Goal: Navigation & Orientation: Find specific page/section

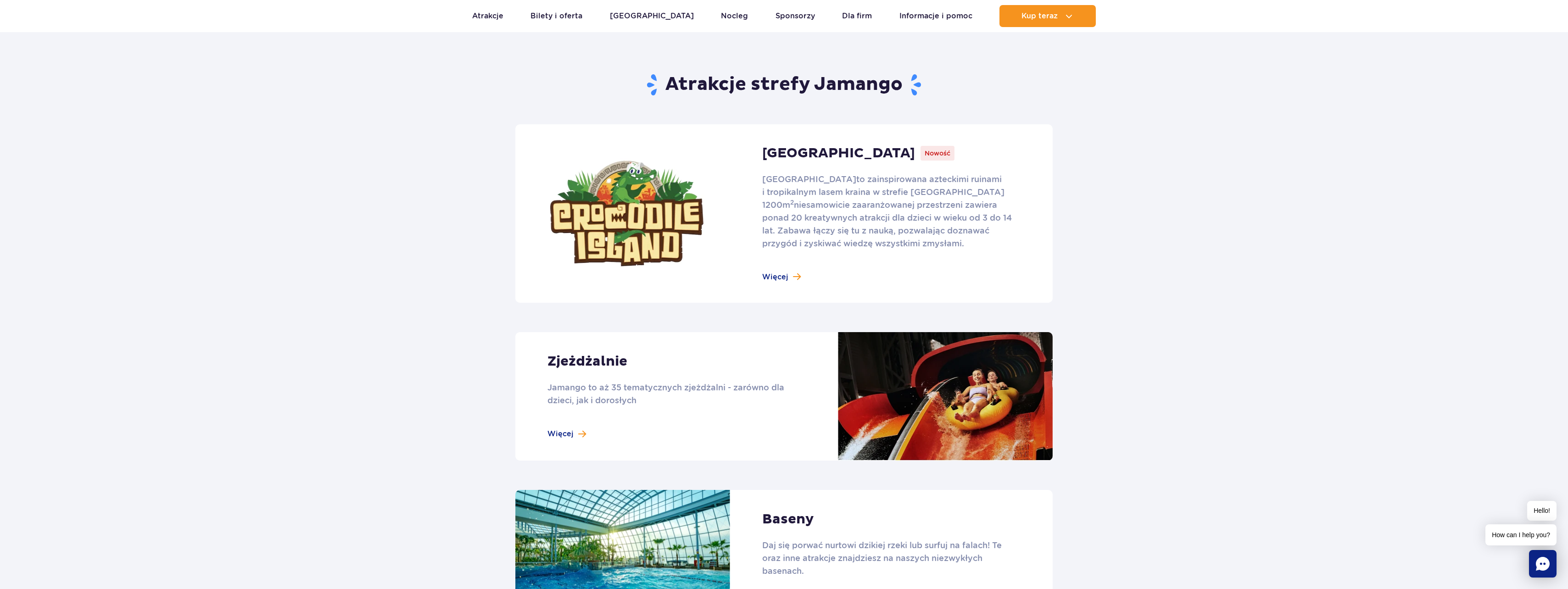
scroll to position [504, 0]
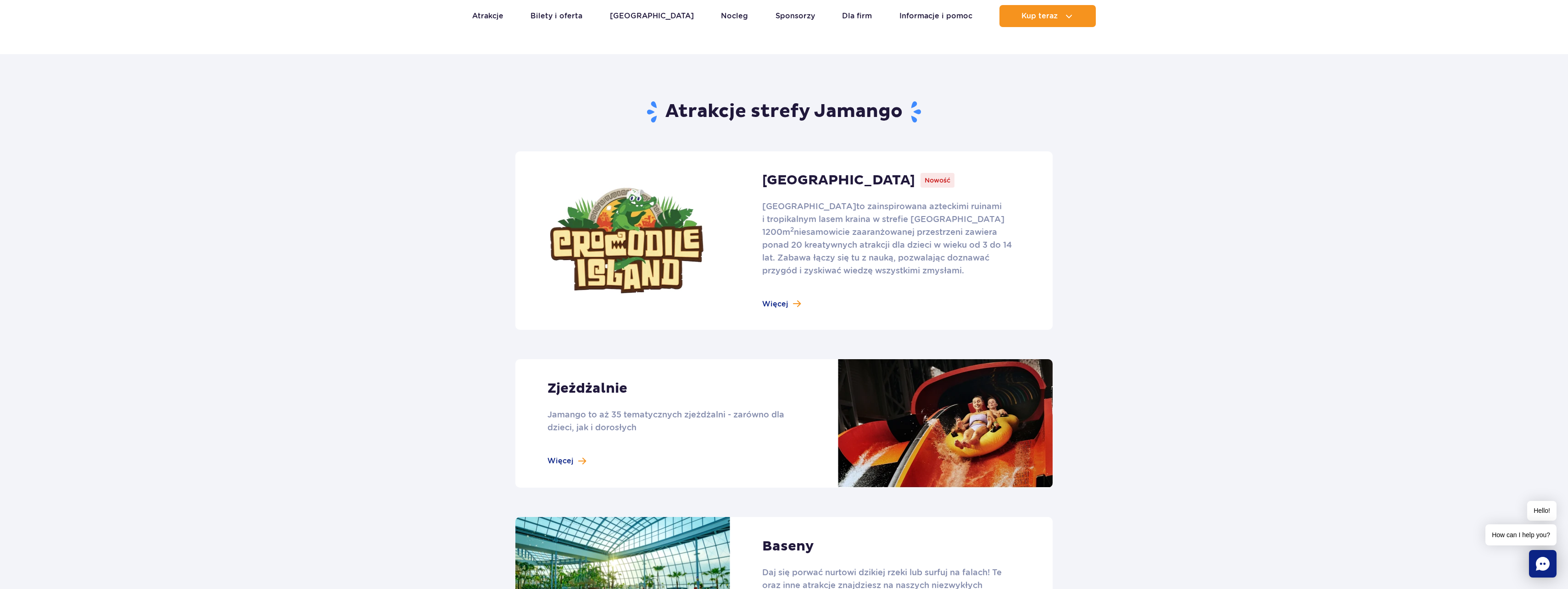
click at [789, 305] on link at bounding box center [784, 240] width 537 height 178
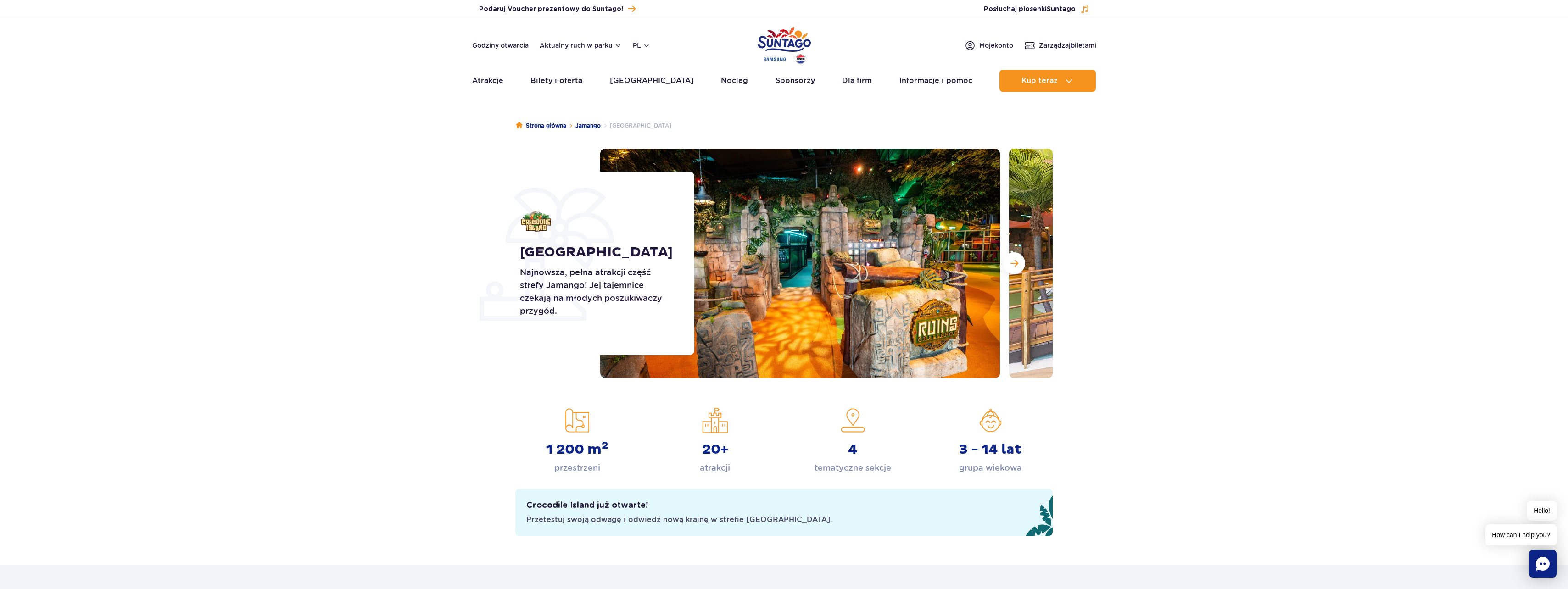
click at [588, 127] on link "Jamango" at bounding box center [587, 125] width 25 height 9
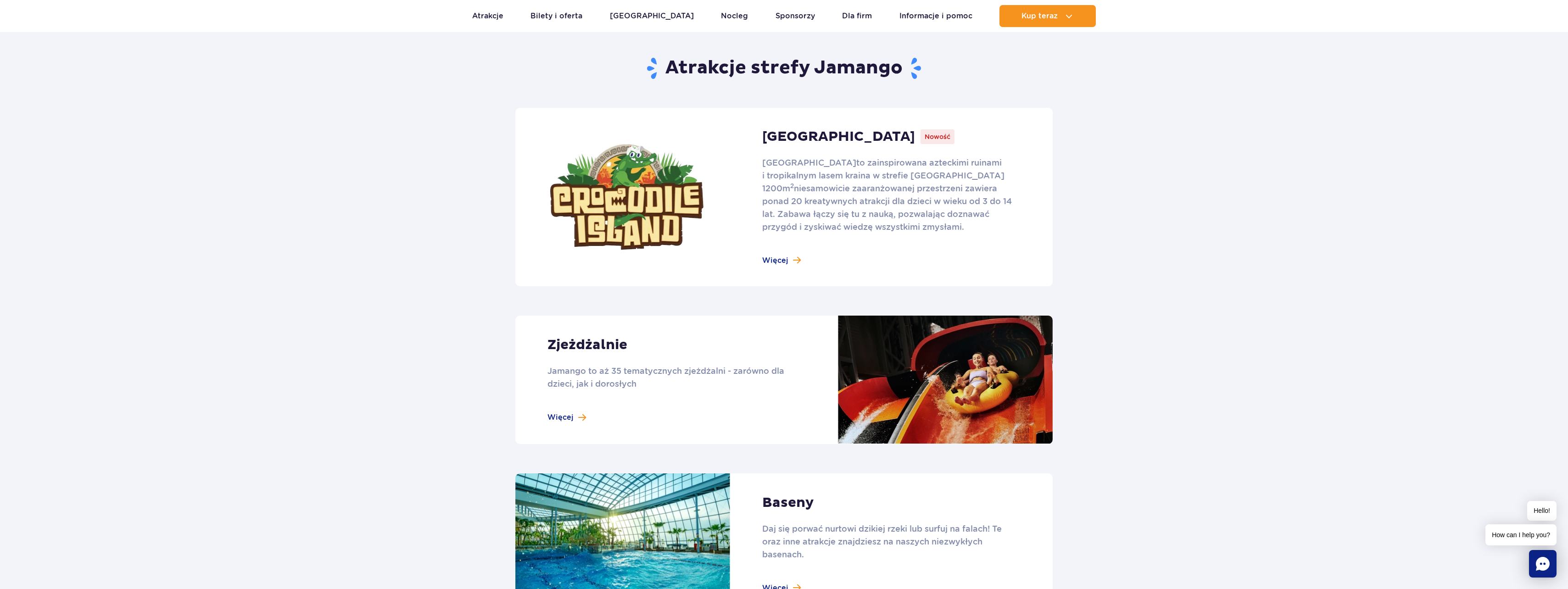
scroll to position [551, 0]
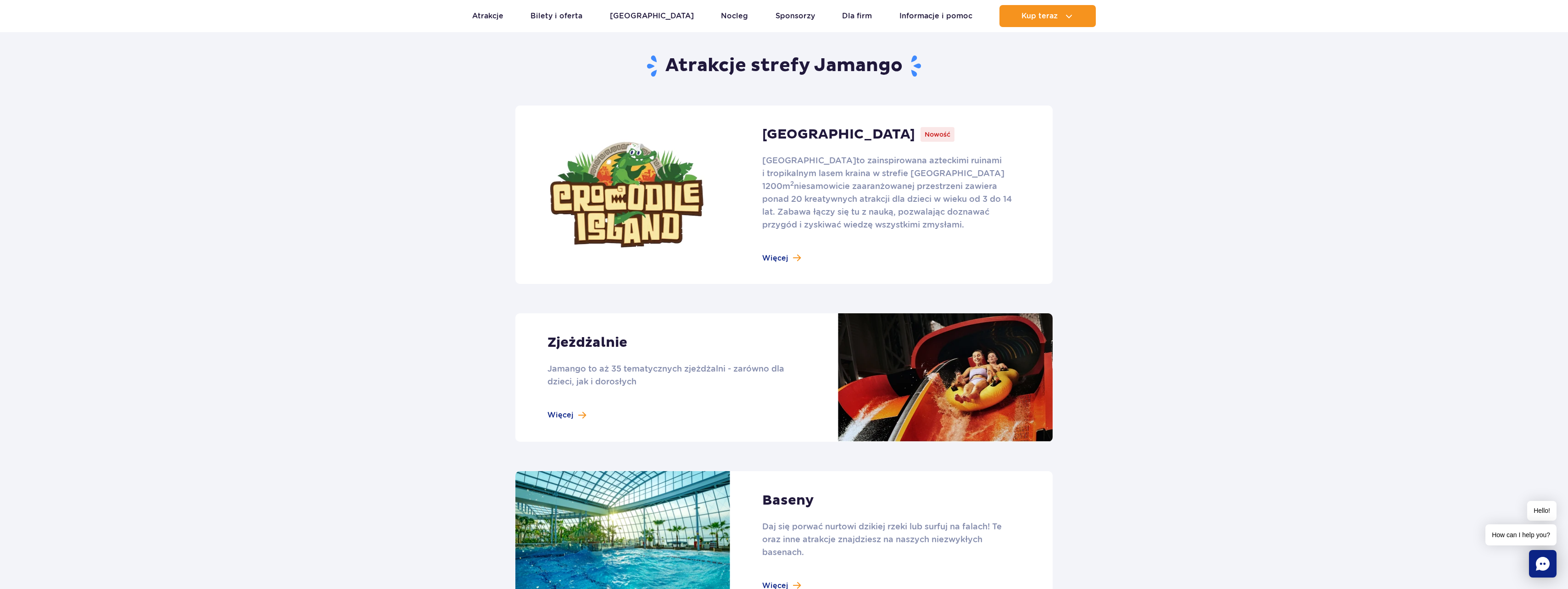
click at [579, 412] on link at bounding box center [784, 377] width 537 height 128
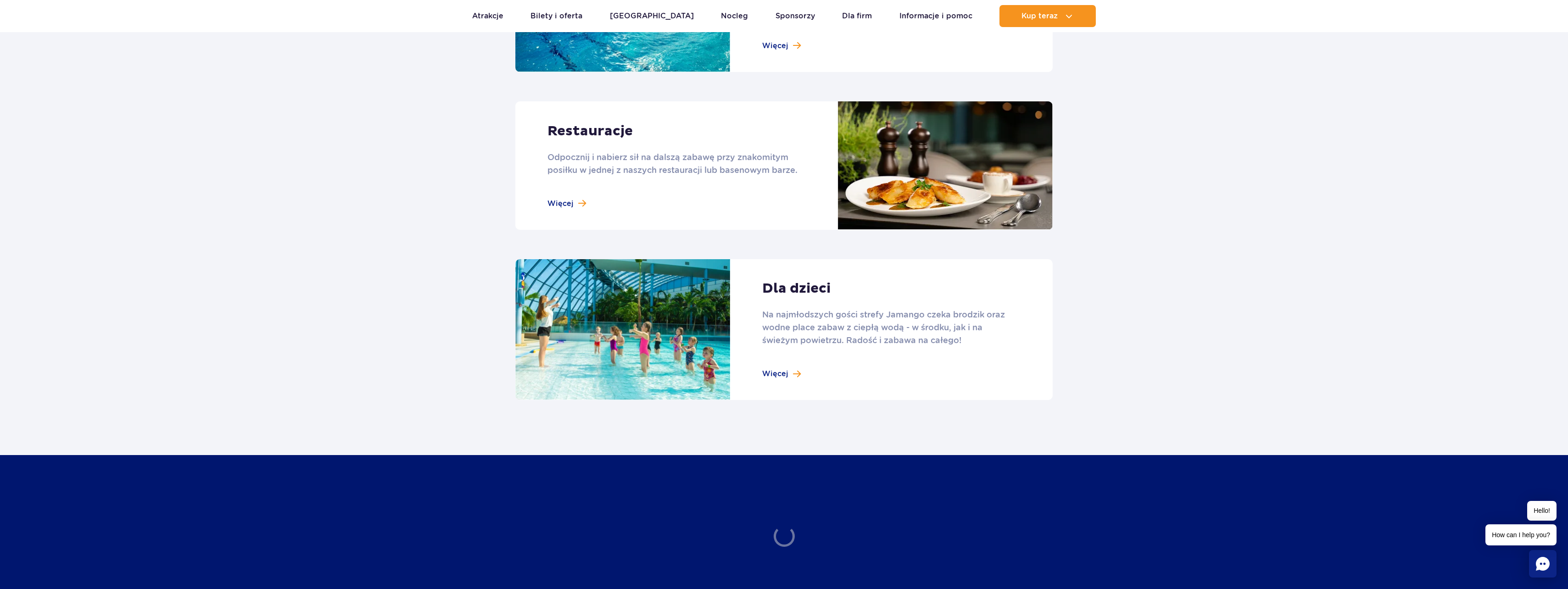
scroll to position [1101, 0]
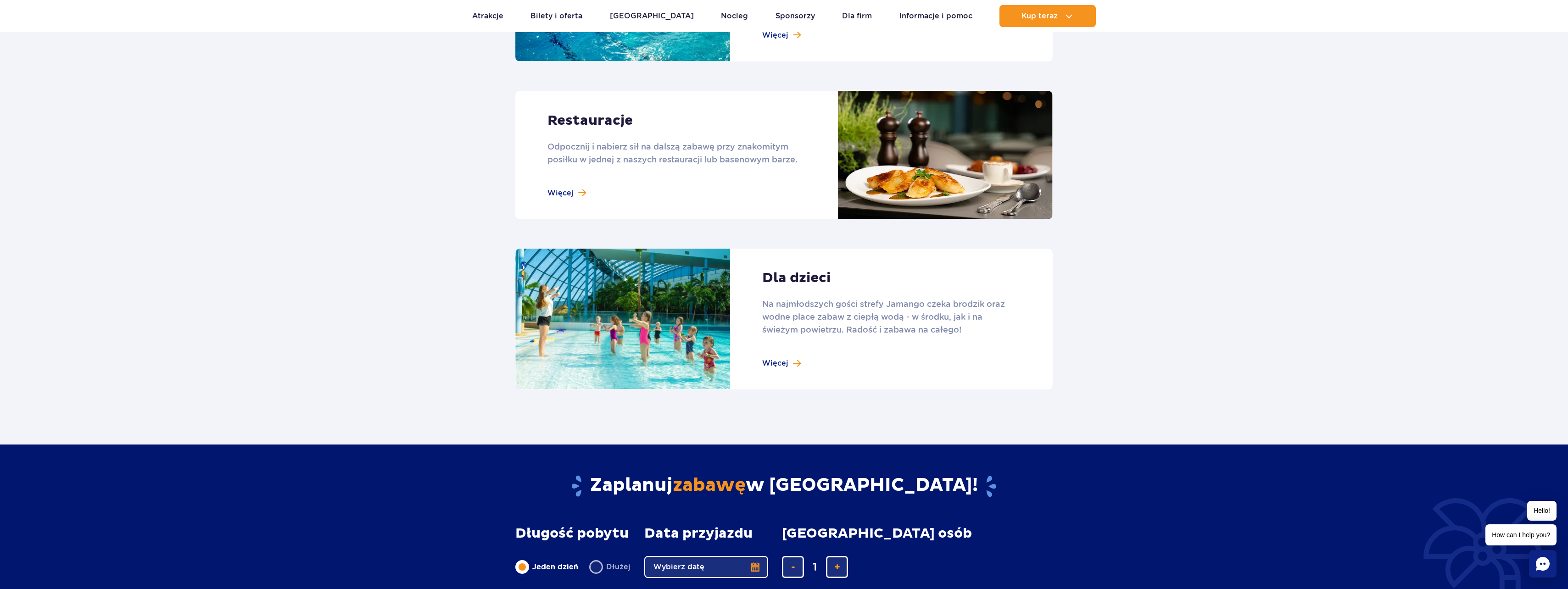
click at [780, 355] on link at bounding box center [784, 319] width 537 height 141
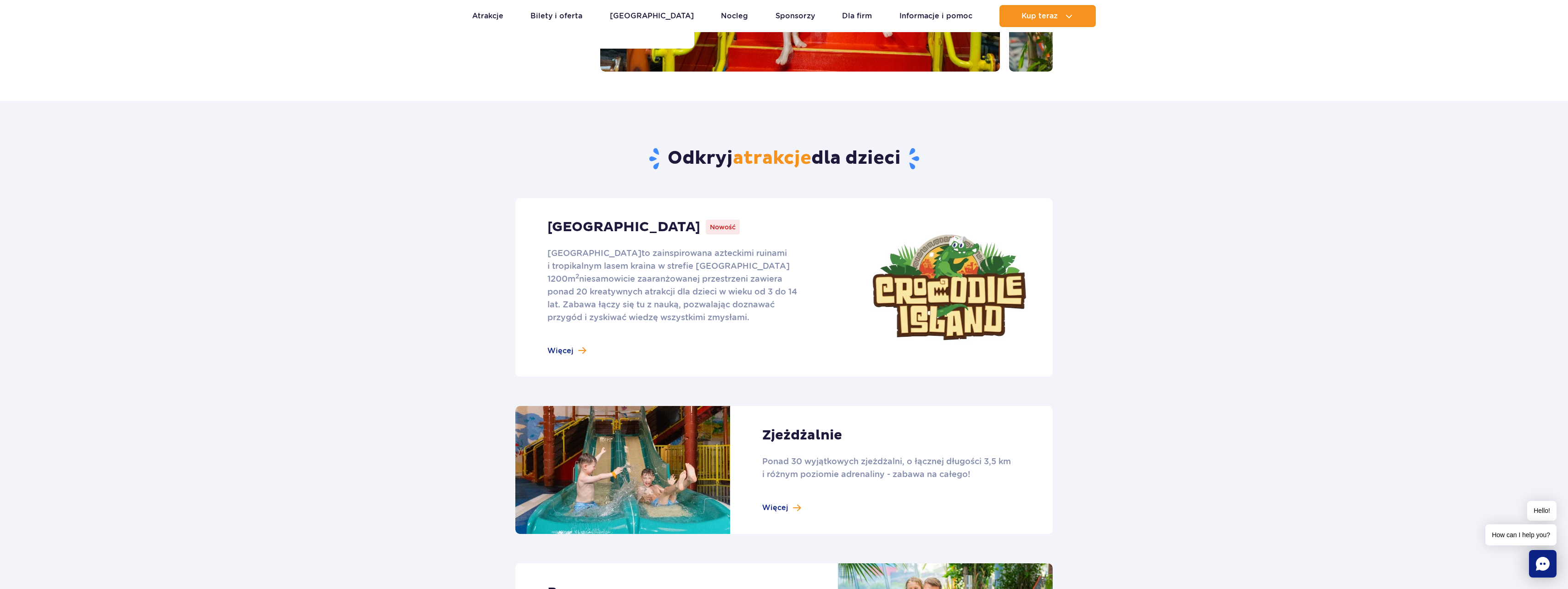
scroll to position [275, 0]
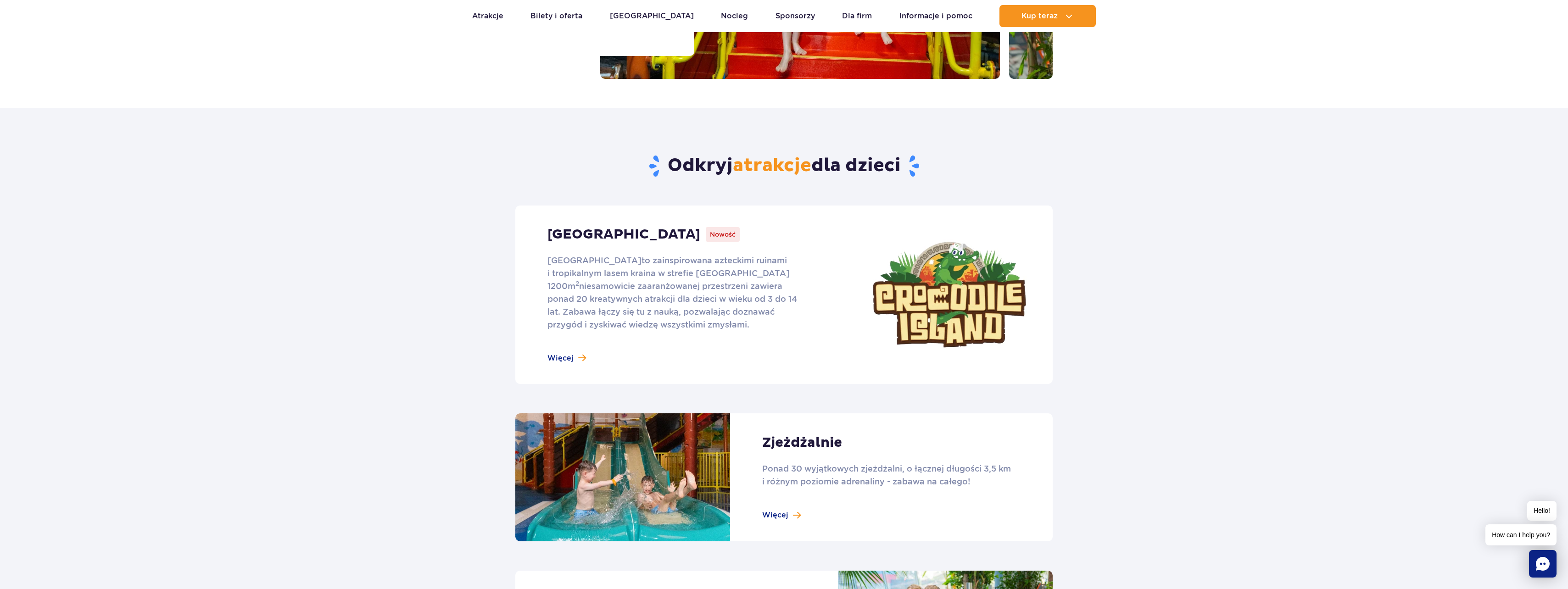
click at [573, 357] on link at bounding box center [784, 294] width 537 height 178
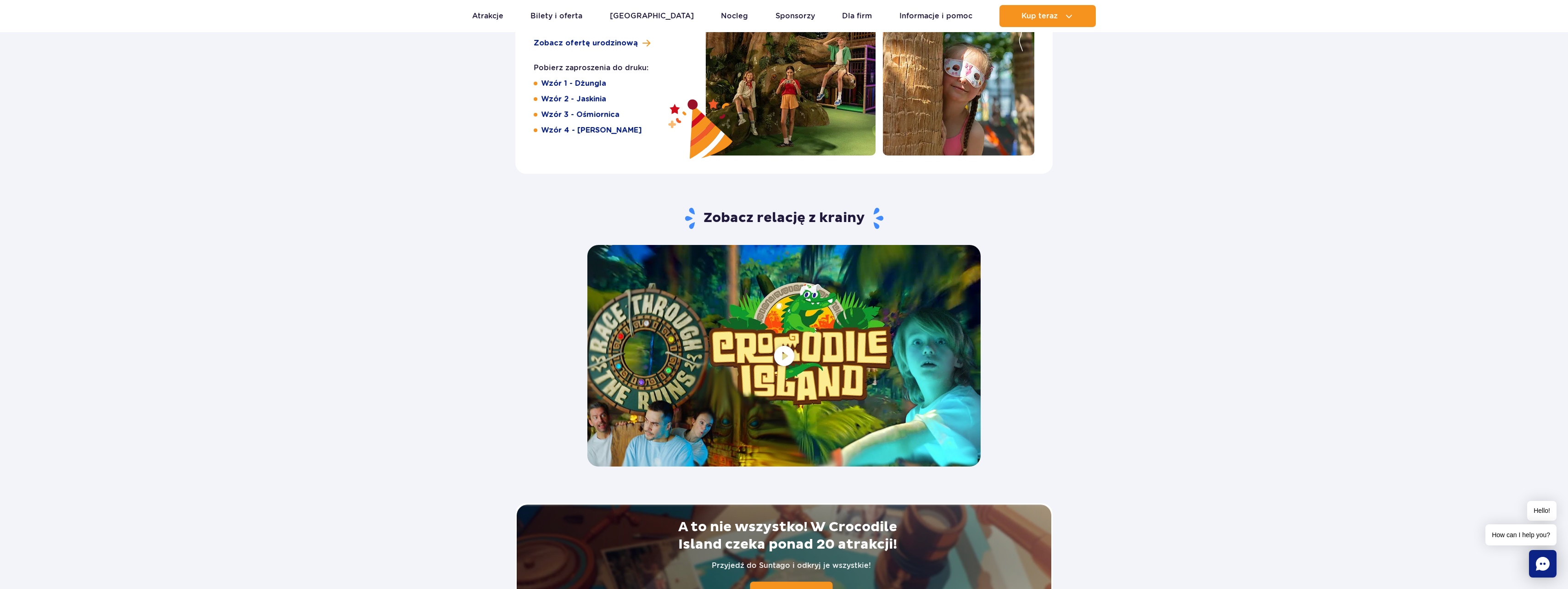
scroll to position [1560, 0]
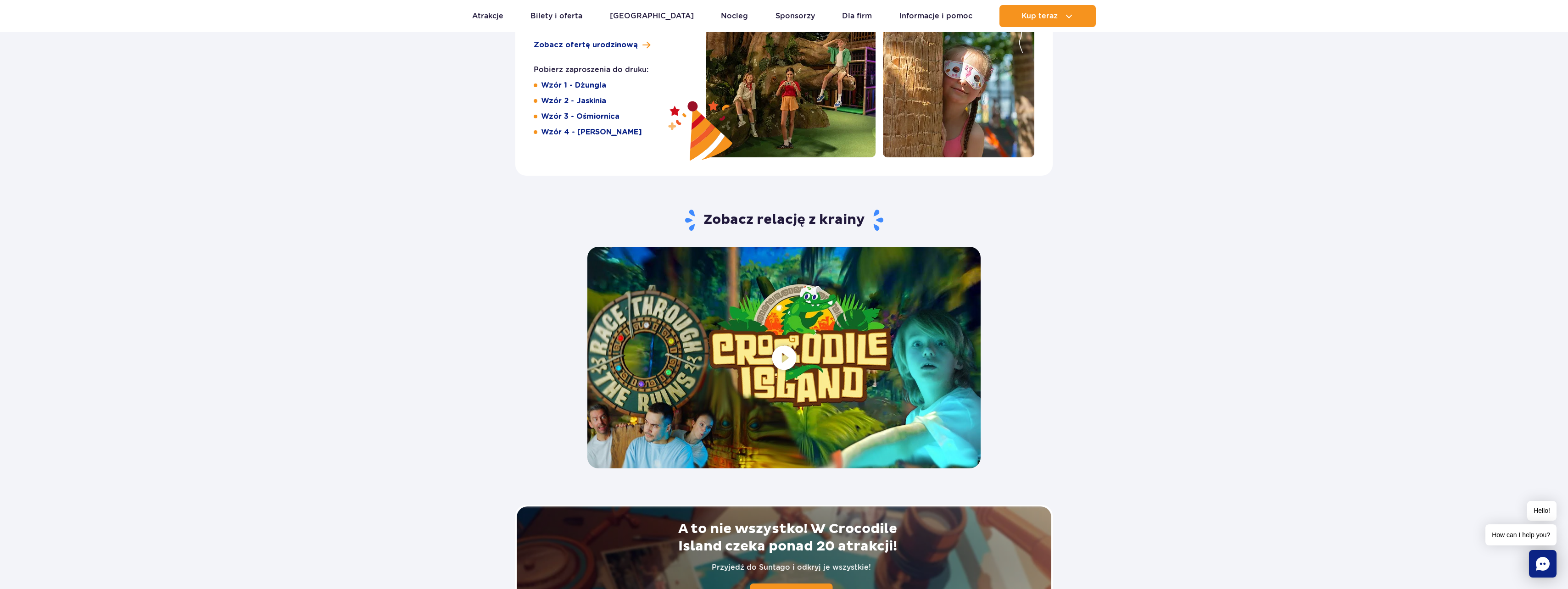
click at [775, 356] on span at bounding box center [784, 357] width 393 height 221
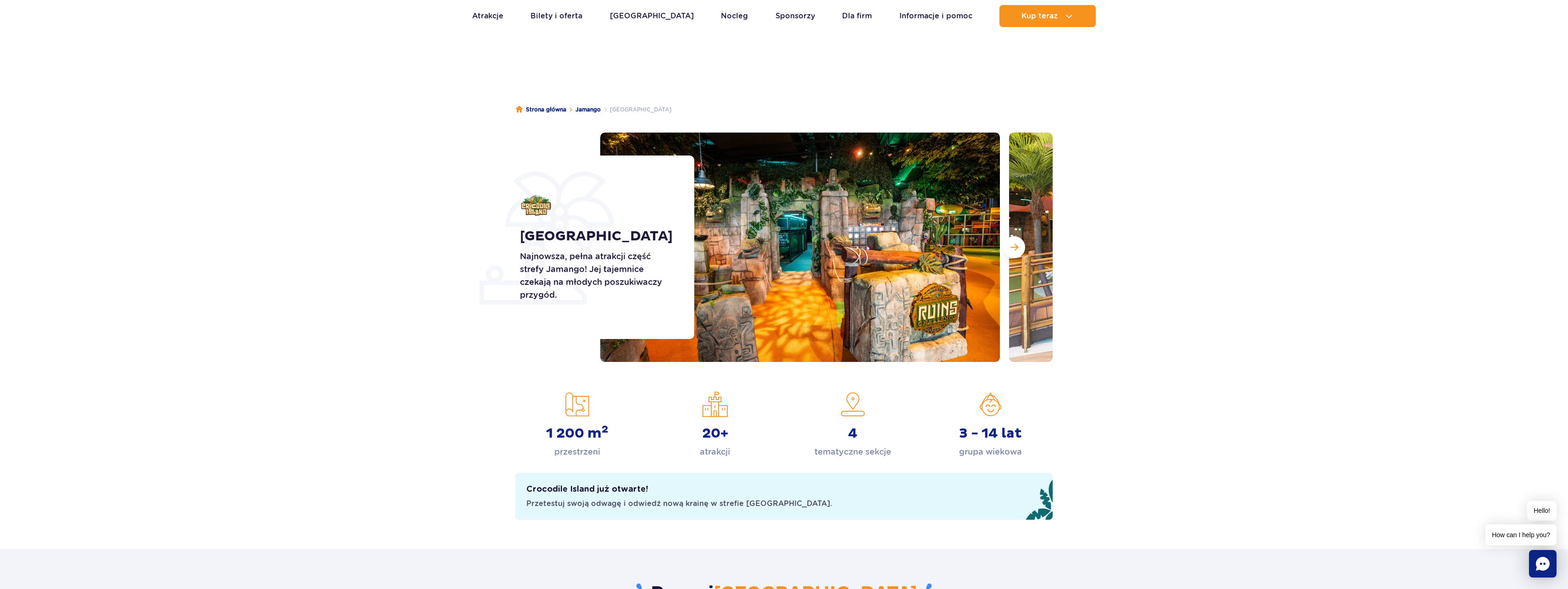
scroll to position [0, 0]
